Goal: Information Seeking & Learning: Learn about a topic

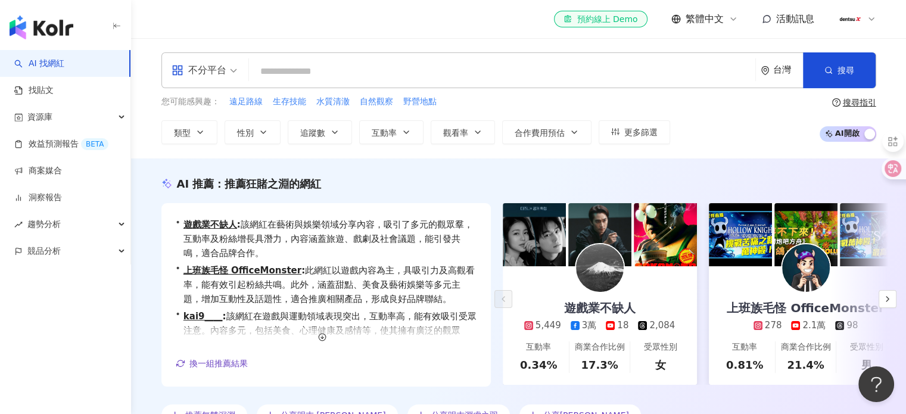
click at [381, 59] on div "不分平台 台灣 搜尋 846e3d71-c35a-4e05-b2a1-854e2fb7fef9 六指淵 Huber tiktok-icon 5,125,771…" at bounding box center [518, 70] width 715 height 36
click at [388, 73] on input "search" at bounding box center [502, 71] width 497 height 23
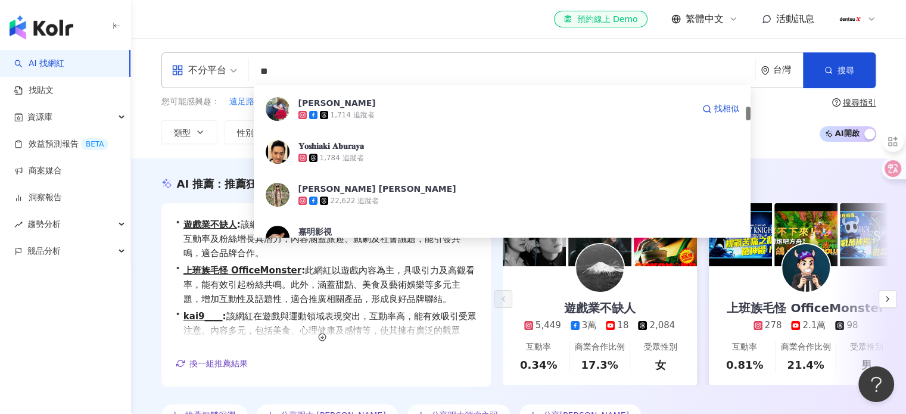
scroll to position [238, 0]
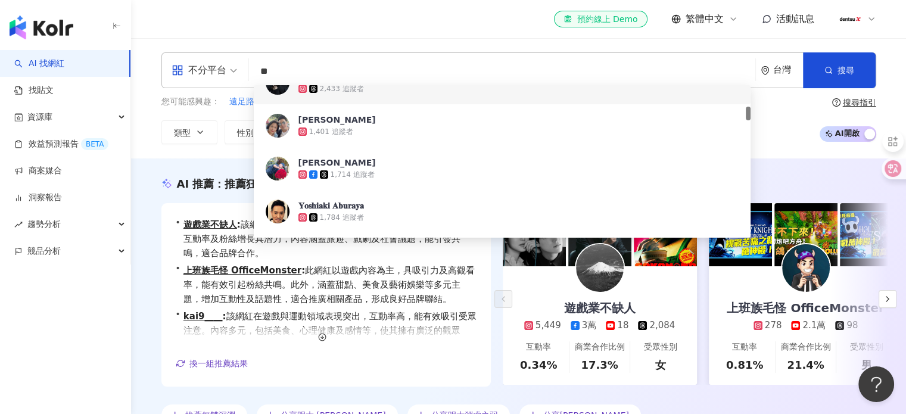
drag, startPoint x: 312, startPoint y: 68, endPoint x: 253, endPoint y: 76, distance: 59.5
click at [254, 76] on input "**" at bounding box center [502, 71] width 497 height 23
paste input "**********"
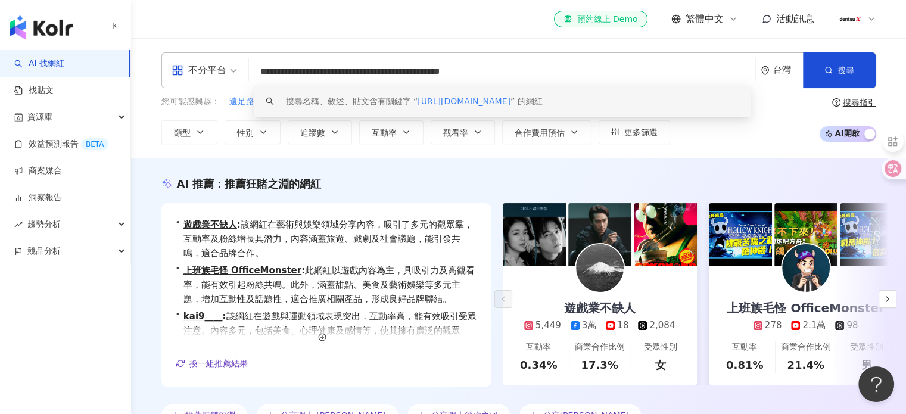
drag, startPoint x: 470, startPoint y: 71, endPoint x: 543, endPoint y: 71, distance: 73.3
click at [543, 71] on input "**********" at bounding box center [502, 71] width 497 height 23
type input "**********"
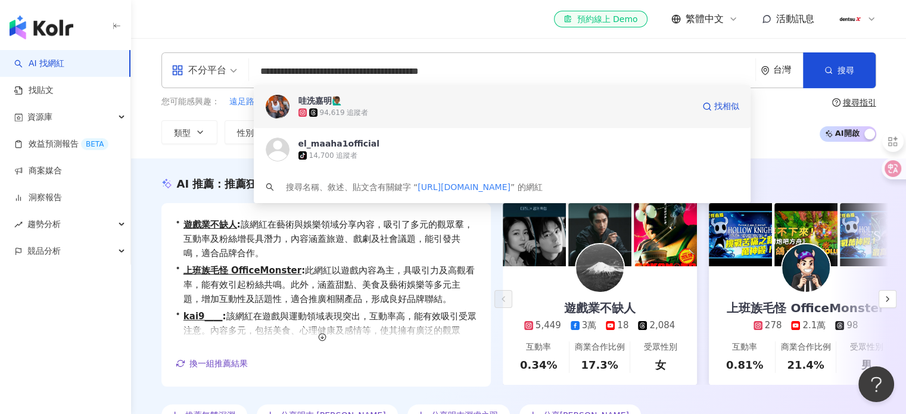
click at [353, 99] on span "哇洗嘉明🙋🏾‍♂️" at bounding box center [495, 101] width 395 height 12
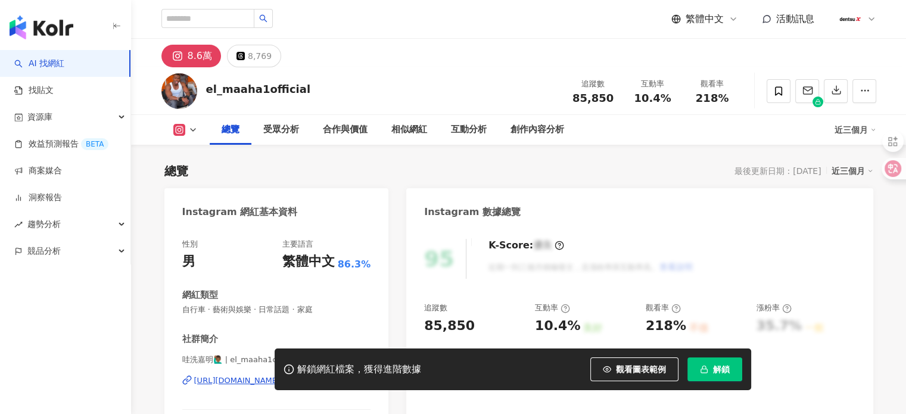
click at [720, 381] on button "解鎖" at bounding box center [714, 369] width 55 height 24
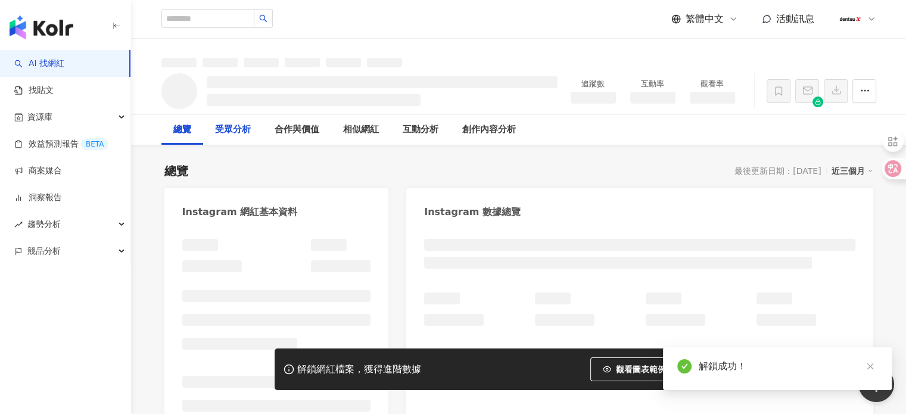
click at [230, 123] on div "受眾分析" at bounding box center [233, 130] width 36 height 14
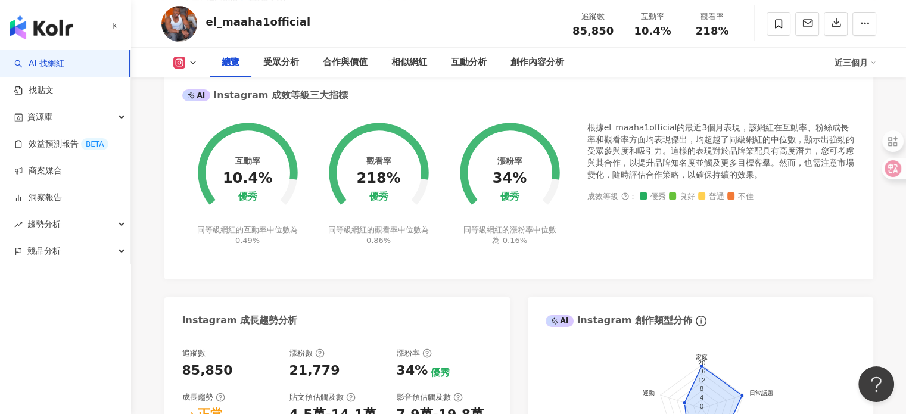
scroll to position [417, 0]
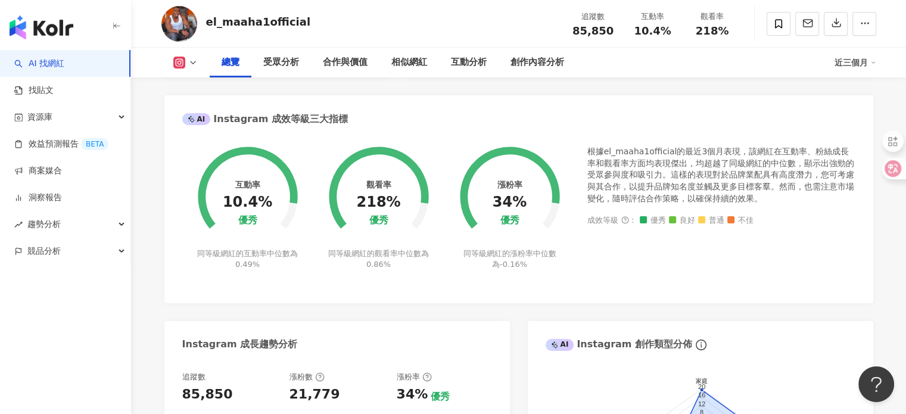
click at [304, 295] on div "互動率 10.4% 優秀 同等級網紅的互動率中位數為 0.49% 觀看率 218% 優秀 同等級網紅的觀看率中位數為 0.86% 漲粉率 34% 優秀 同等級…" at bounding box center [518, 218] width 709 height 169
click at [293, 63] on div "受眾分析" at bounding box center [281, 62] width 36 height 14
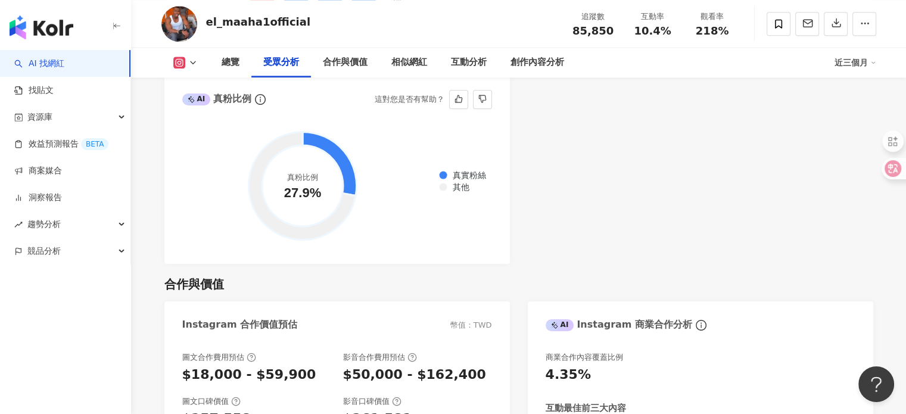
scroll to position [1375, 0]
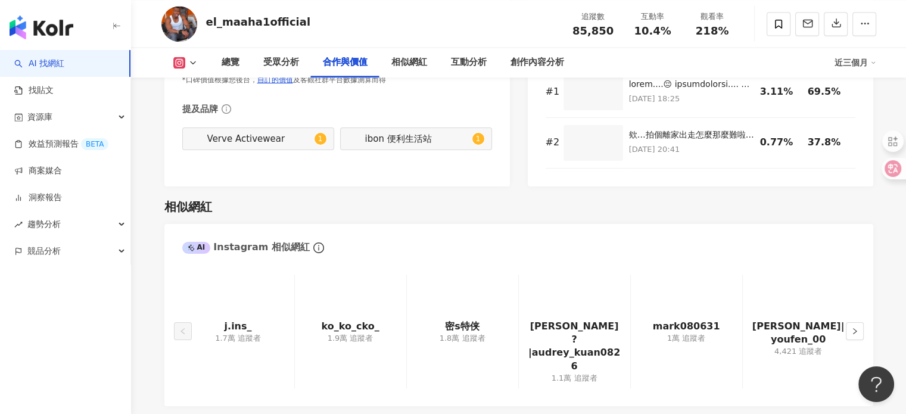
scroll to position [1971, 0]
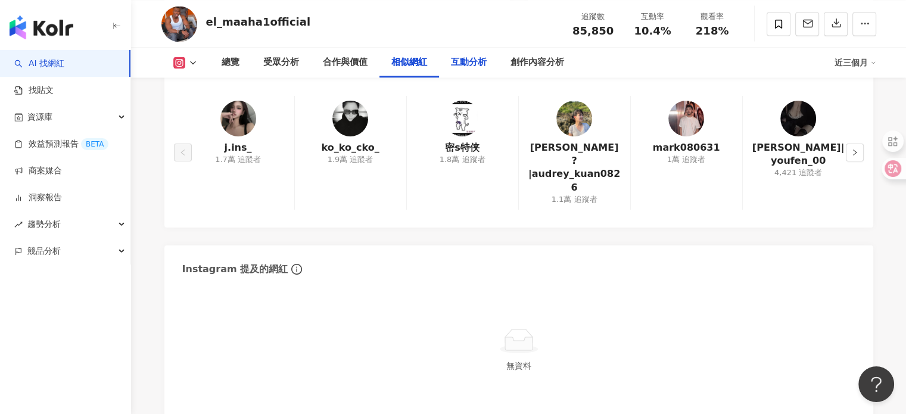
click at [462, 66] on div "互動分析" at bounding box center [469, 62] width 36 height 14
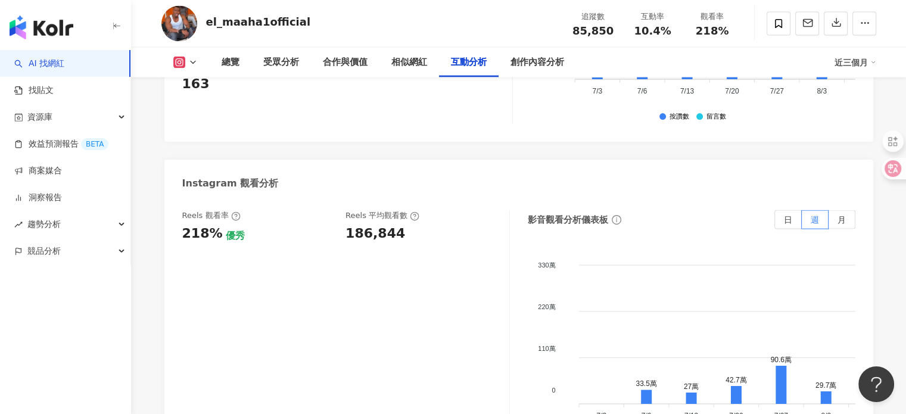
scroll to position [2645, 0]
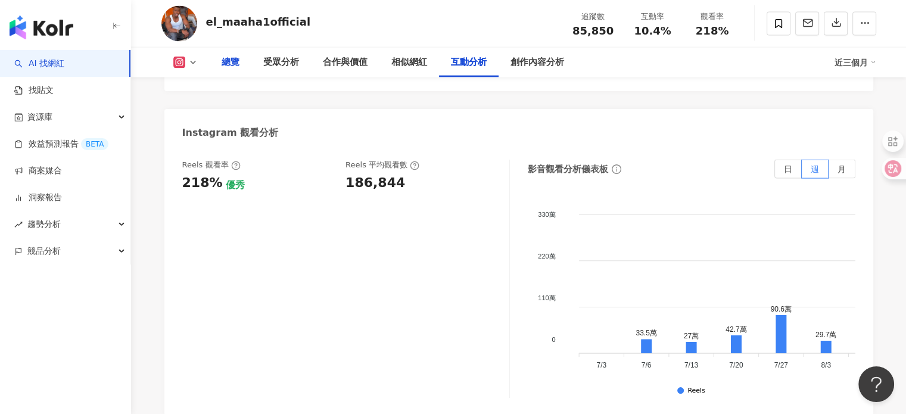
click at [225, 62] on div "總覽" at bounding box center [231, 62] width 18 height 14
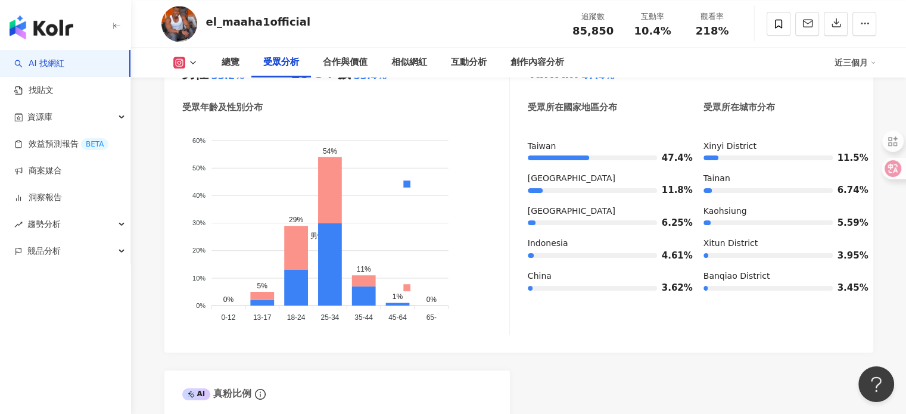
scroll to position [1072, 0]
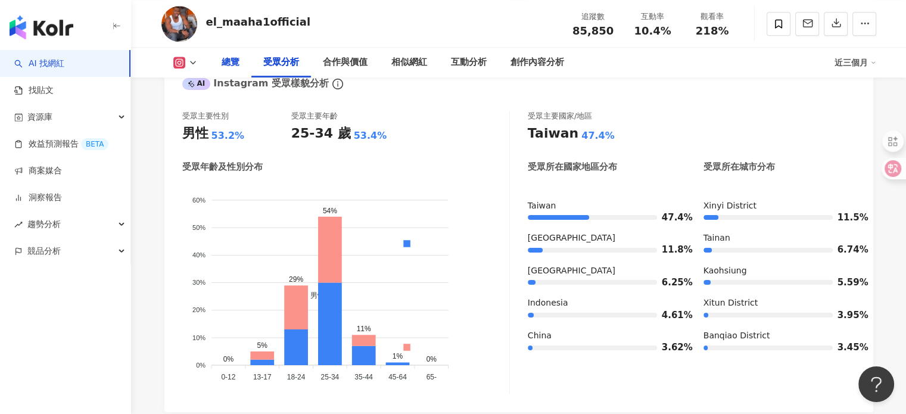
click at [234, 59] on div "總覽" at bounding box center [231, 62] width 18 height 14
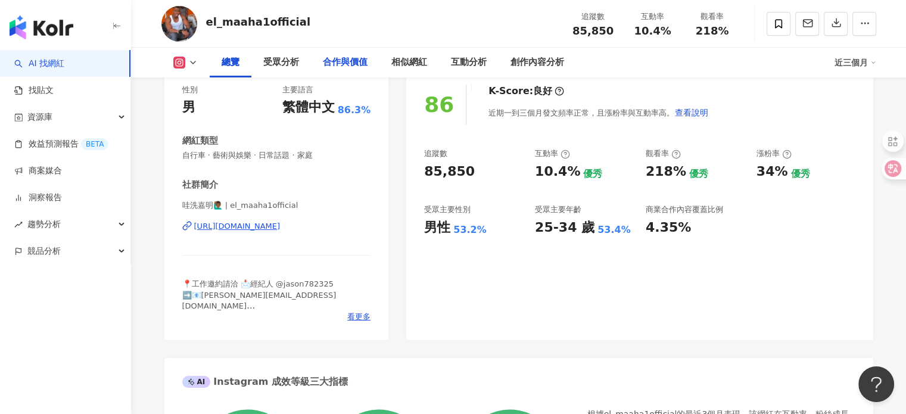
scroll to position [49, 0]
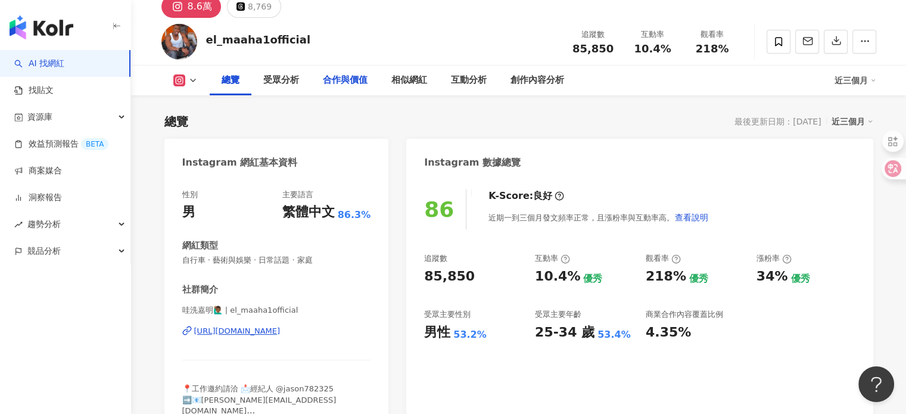
click at [353, 75] on div "合作與價值" at bounding box center [345, 80] width 45 height 14
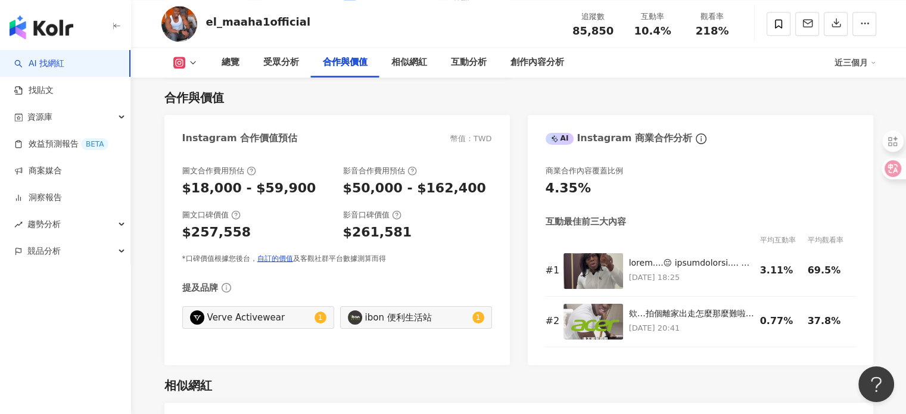
click at [179, 18] on img at bounding box center [179, 24] width 36 height 36
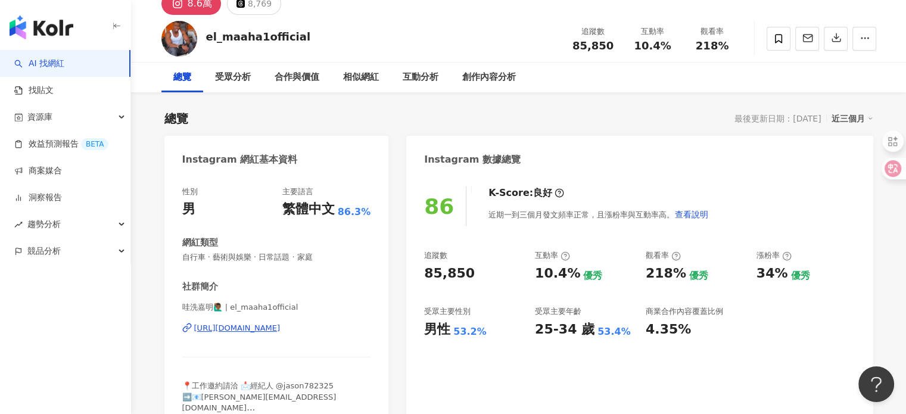
scroll to position [0, 0]
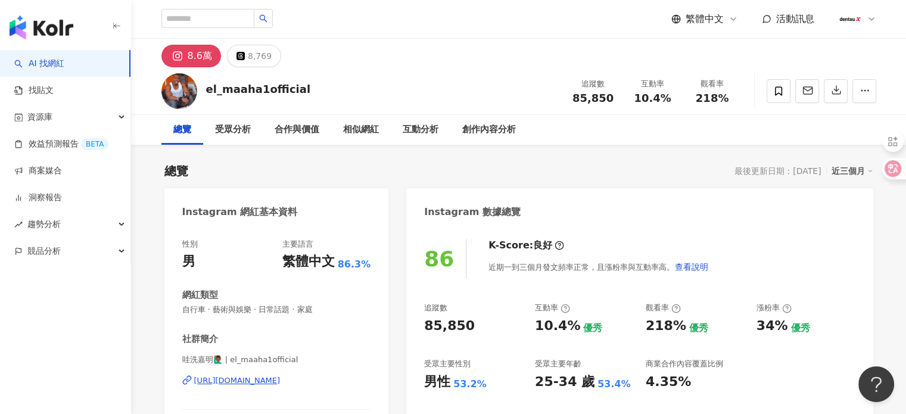
click at [201, 49] on div "8.6萬" at bounding box center [200, 56] width 24 height 17
click at [176, 89] on img at bounding box center [179, 91] width 36 height 36
click at [178, 91] on img at bounding box center [179, 91] width 36 height 36
click at [166, 102] on img at bounding box center [179, 91] width 36 height 36
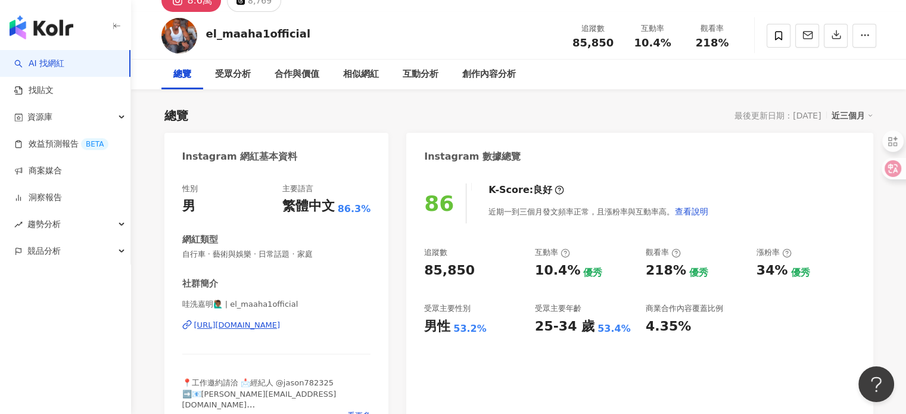
scroll to position [119, 0]
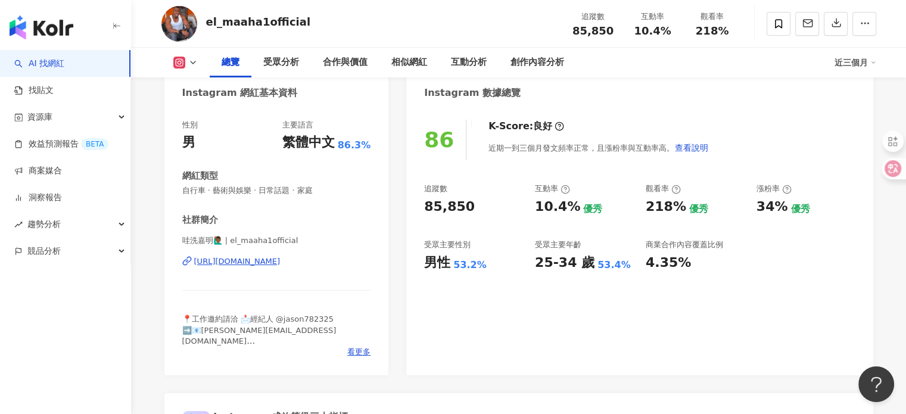
click at [281, 263] on div "[URL][DOMAIN_NAME]" at bounding box center [237, 261] width 86 height 11
